Goal: Task Accomplishment & Management: Manage account settings

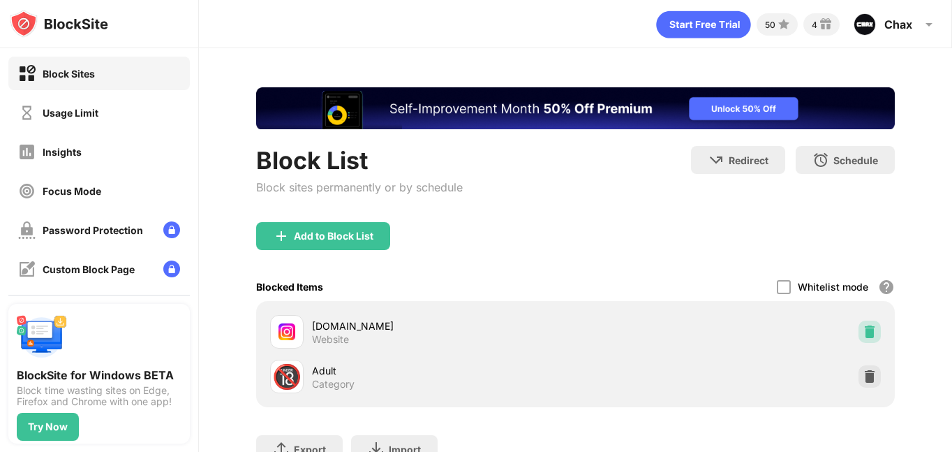
click at [859, 341] on div at bounding box center [870, 331] width 22 height 22
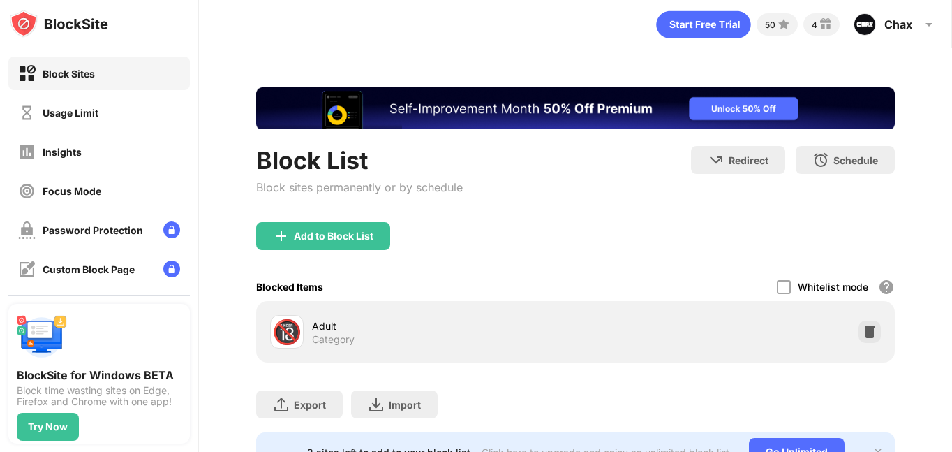
click at [115, 94] on div "Block Sites Usage Limit Insights Focus Mode Password Protection Custom Block Pa…" at bounding box center [99, 210] width 198 height 324
click at [113, 101] on div "Usage Limit" at bounding box center [99, 113] width 182 height 34
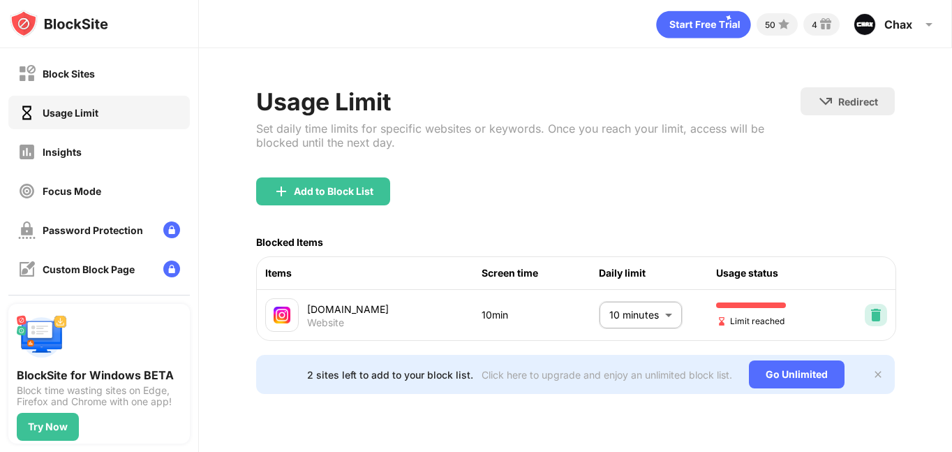
click at [870, 316] on img at bounding box center [876, 315] width 14 height 14
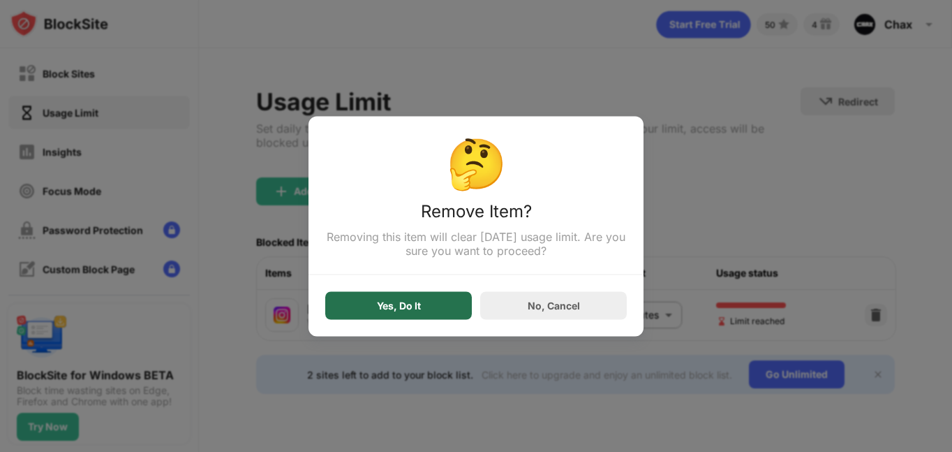
click at [374, 307] on div "Yes, Do It" at bounding box center [398, 305] width 147 height 28
